Goal: Find specific page/section

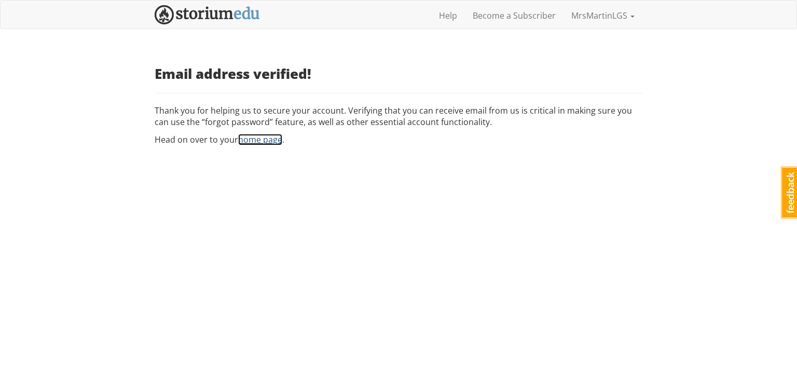
click at [260, 139] on link "home page" at bounding box center [260, 139] width 44 height 11
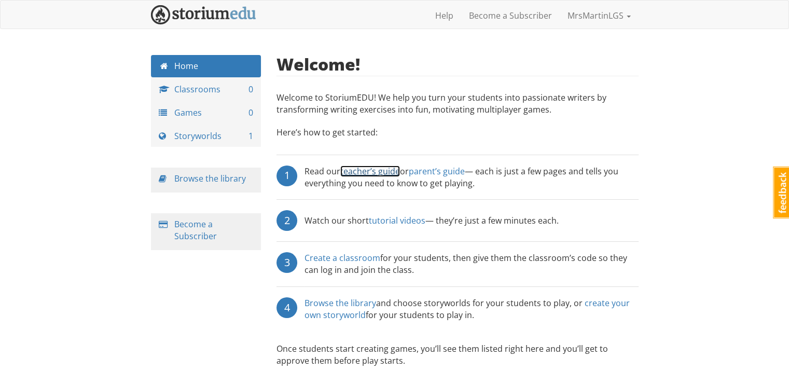
click at [355, 167] on link "teacher’s guide" at bounding box center [370, 171] width 60 height 11
